Goal: Check status

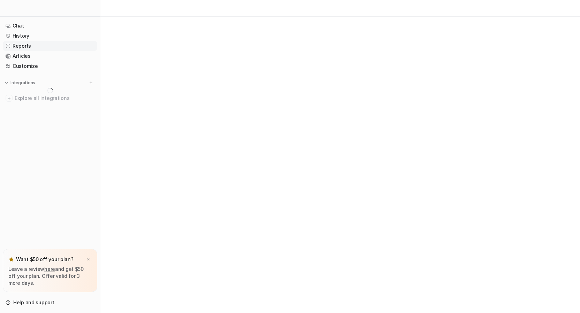
click at [17, 46] on link "Reports" at bounding box center [50, 46] width 94 height 10
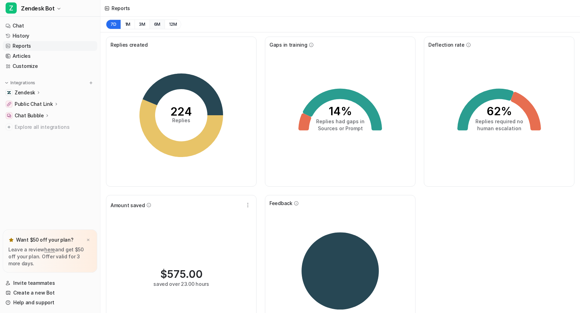
click at [155, 25] on button "6M" at bounding box center [157, 25] width 15 height 10
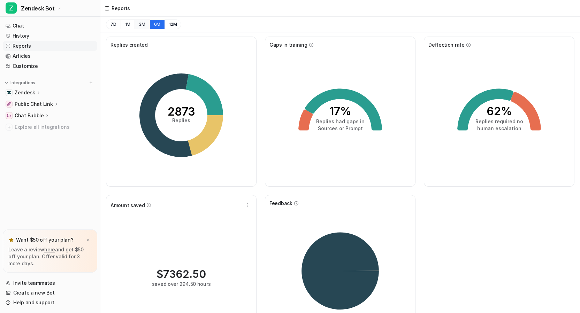
click at [143, 25] on button "3M" at bounding box center [142, 25] width 15 height 10
